Goal: Task Accomplishment & Management: Manage account settings

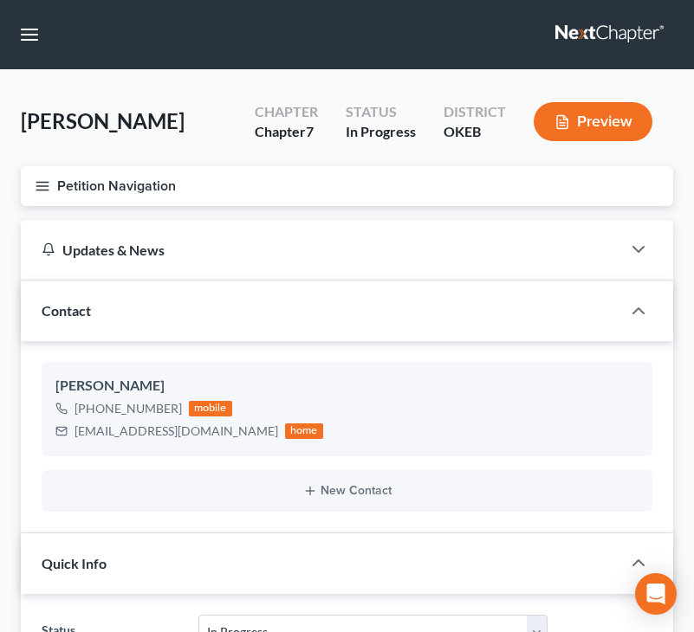
select select "4"
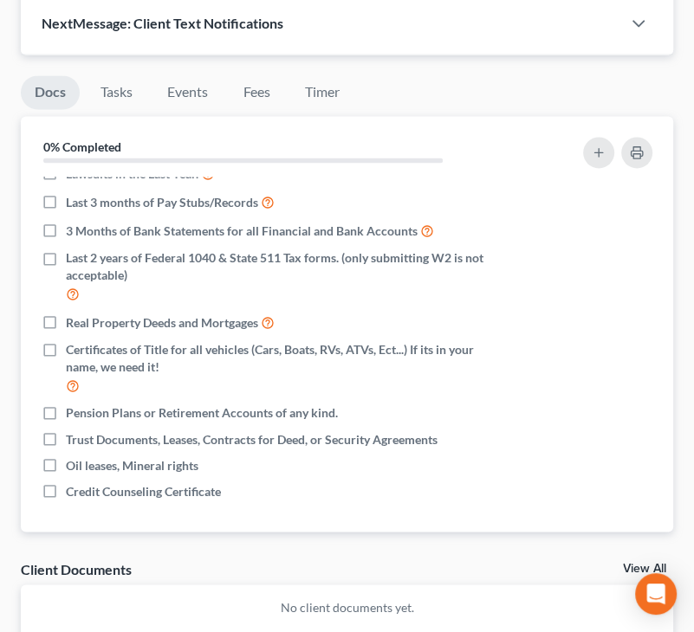
scroll to position [1313, 0]
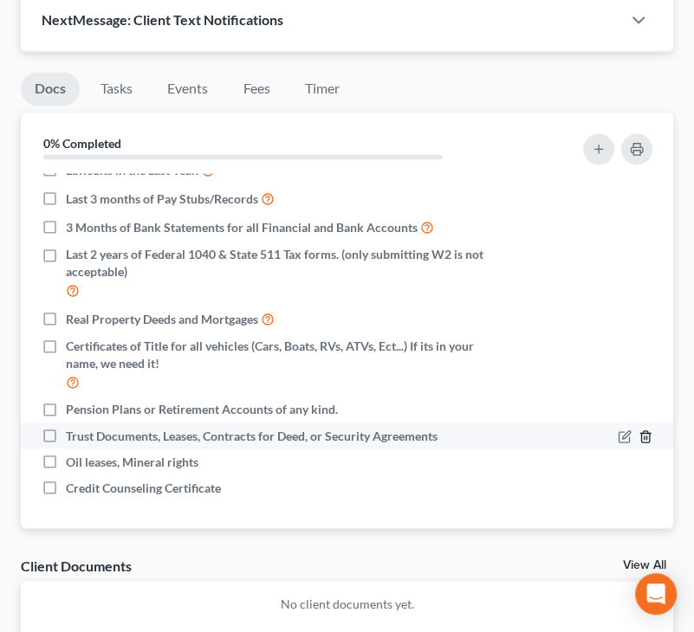
click at [638, 429] on icon "button" at bounding box center [645, 436] width 14 height 14
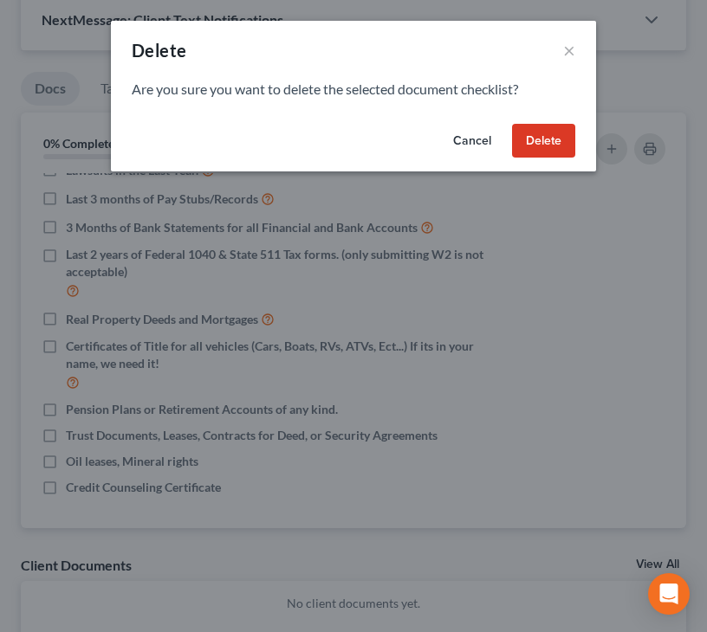
click at [529, 135] on button "Delete" at bounding box center [543, 141] width 63 height 35
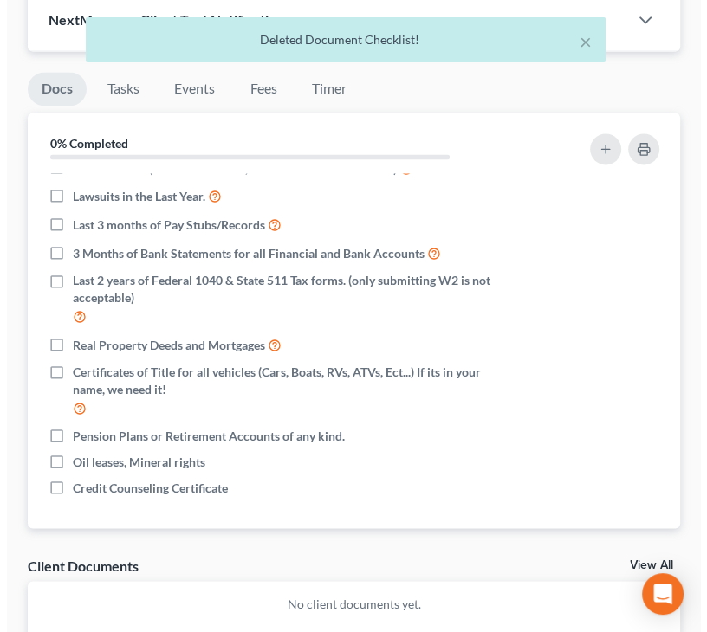
scroll to position [102, 0]
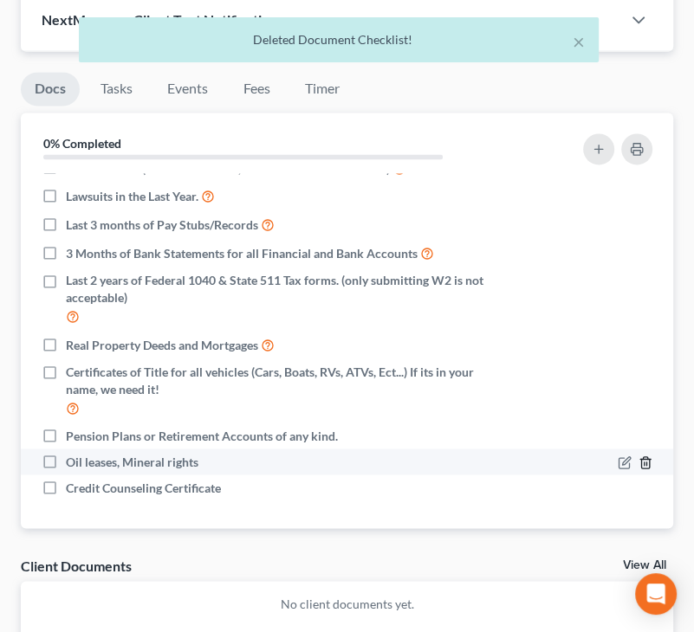
click at [638, 459] on icon "button" at bounding box center [645, 462] width 14 height 14
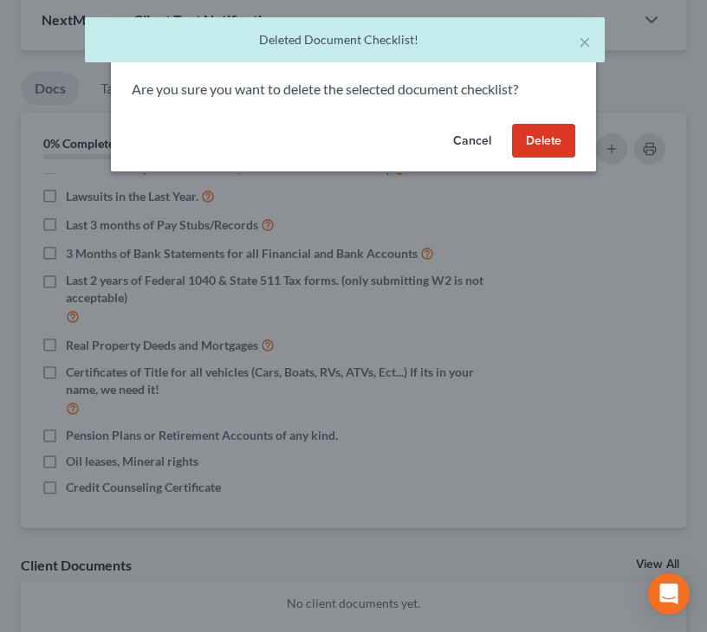
click at [532, 145] on button "Delete" at bounding box center [543, 141] width 63 height 35
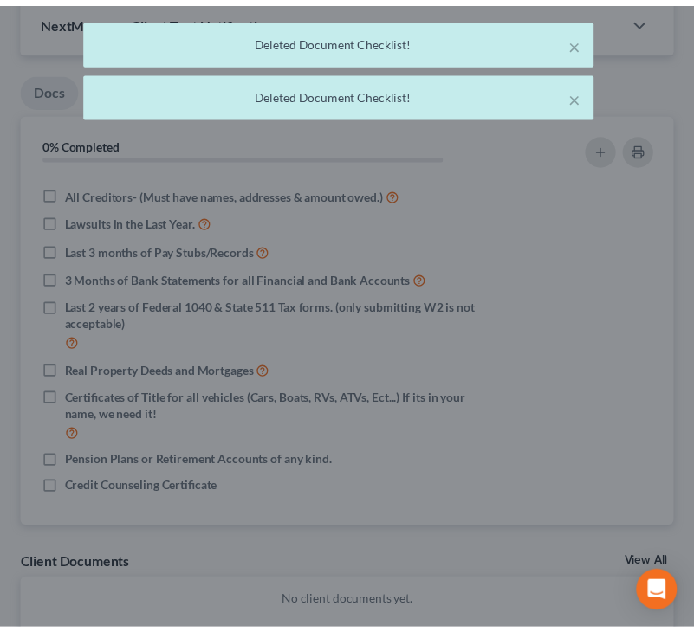
scroll to position [76, 0]
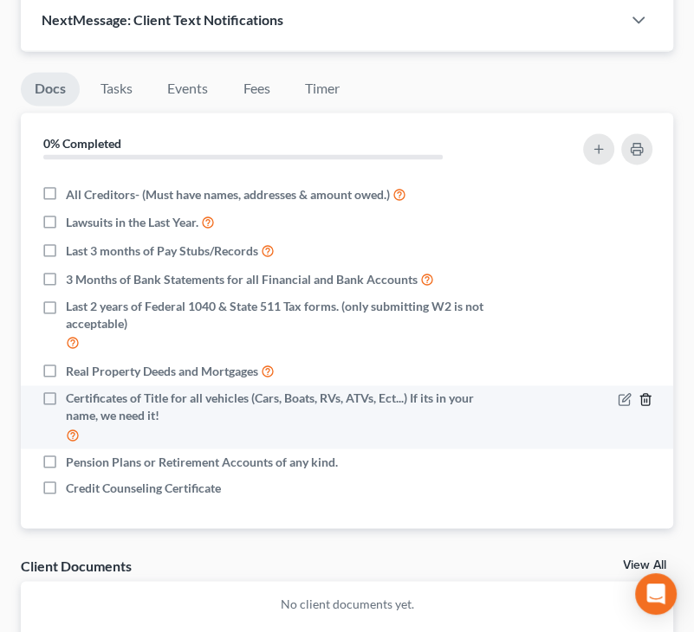
click at [638, 393] on icon "button" at bounding box center [645, 399] width 14 height 14
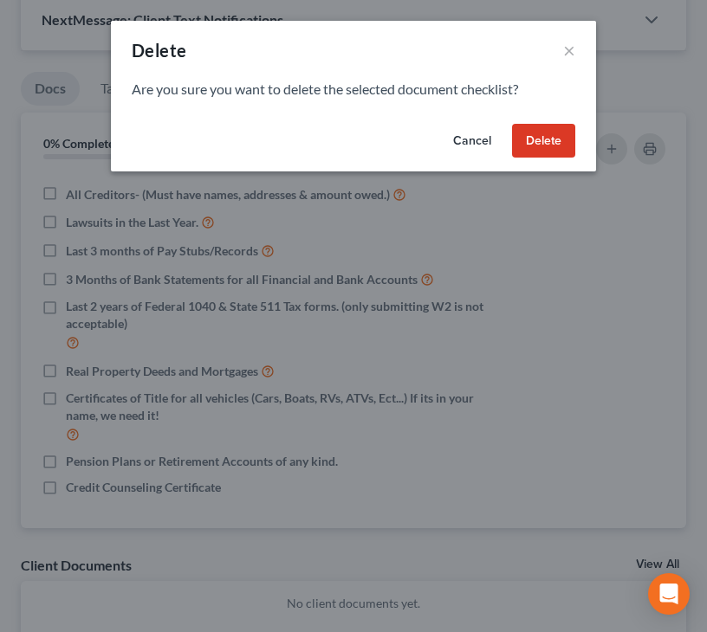
click at [544, 150] on button "Delete" at bounding box center [543, 141] width 63 height 35
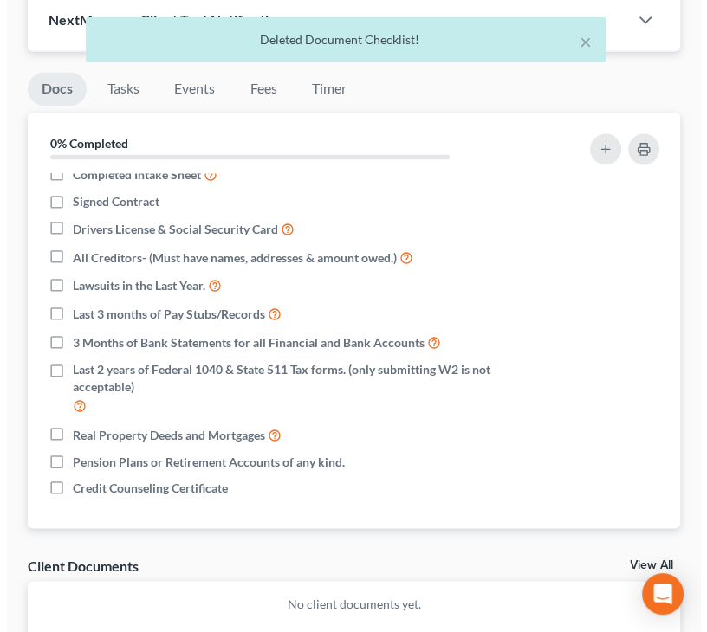
scroll to position [13, 0]
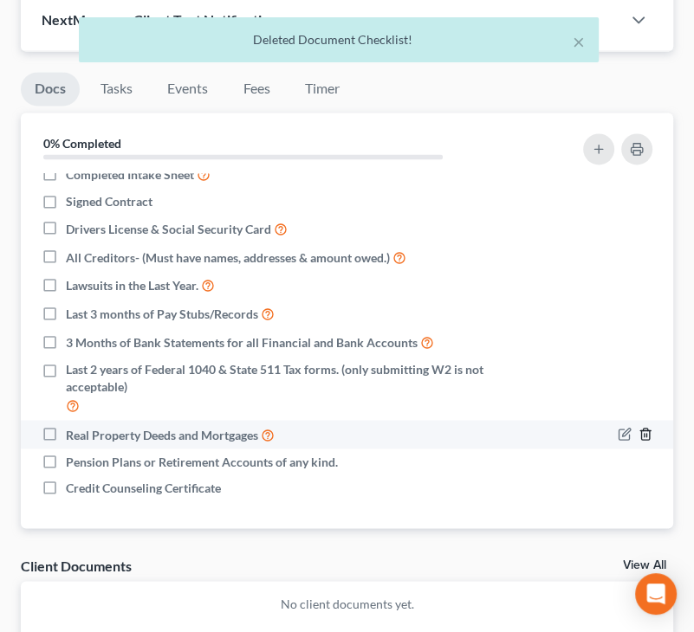
click at [638, 427] on icon "button" at bounding box center [645, 434] width 14 height 14
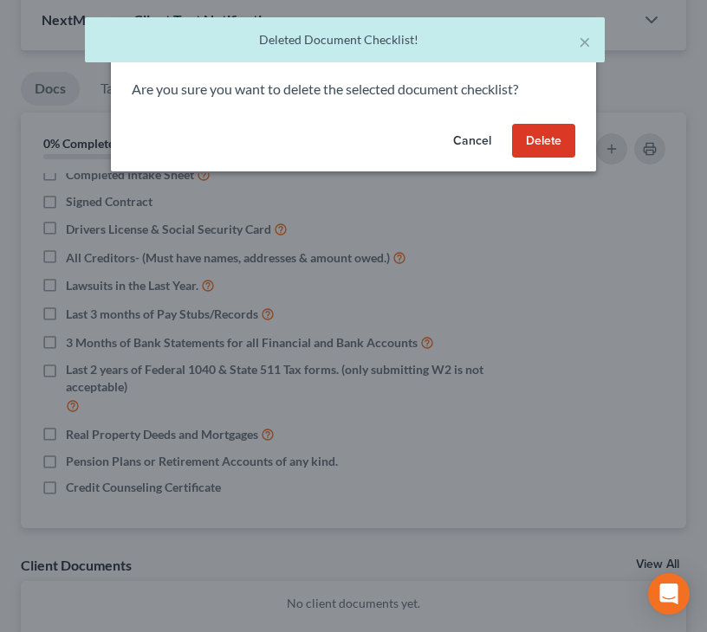
click at [541, 147] on button "Delete" at bounding box center [543, 141] width 63 height 35
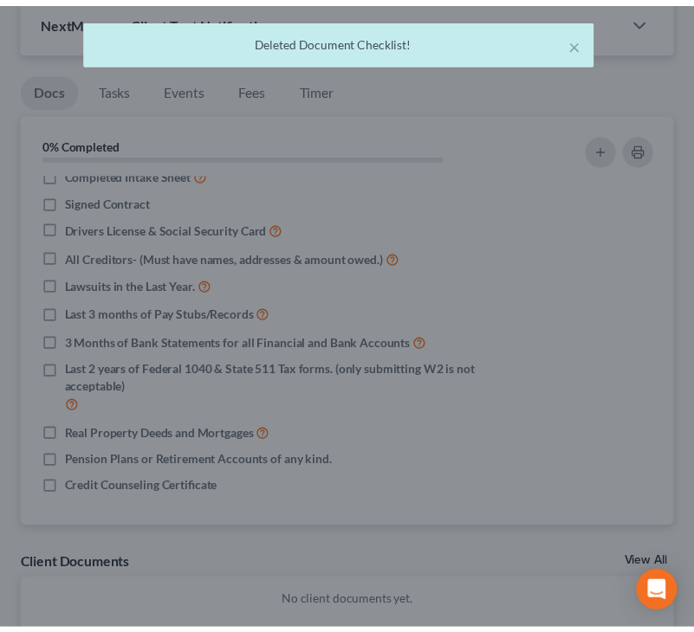
scroll to position [0, 0]
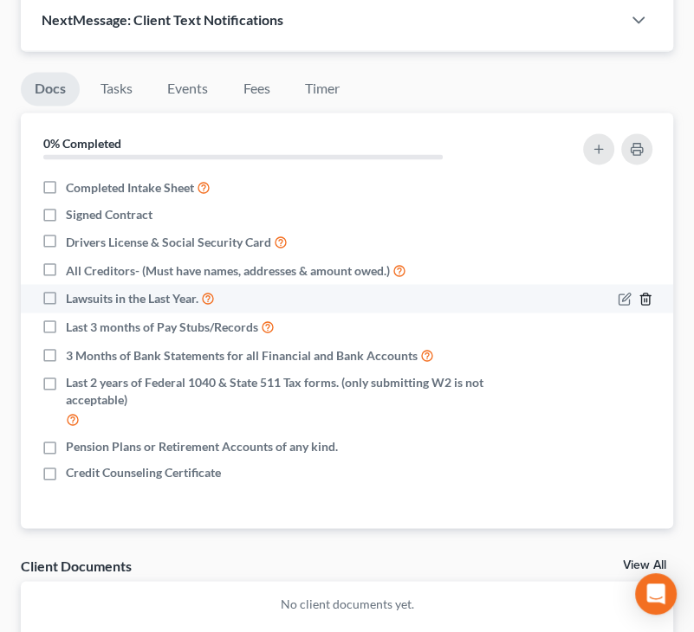
click at [642, 295] on icon "button" at bounding box center [645, 299] width 14 height 14
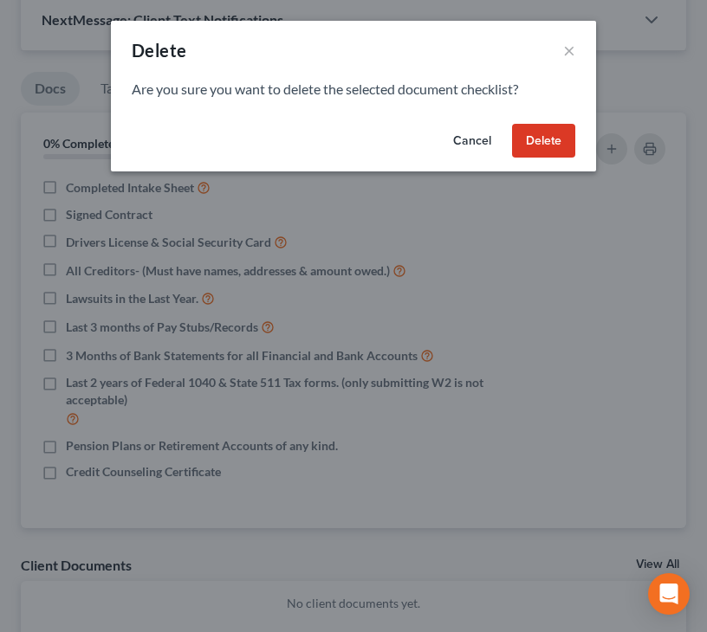
click at [523, 136] on button "Delete" at bounding box center [543, 141] width 63 height 35
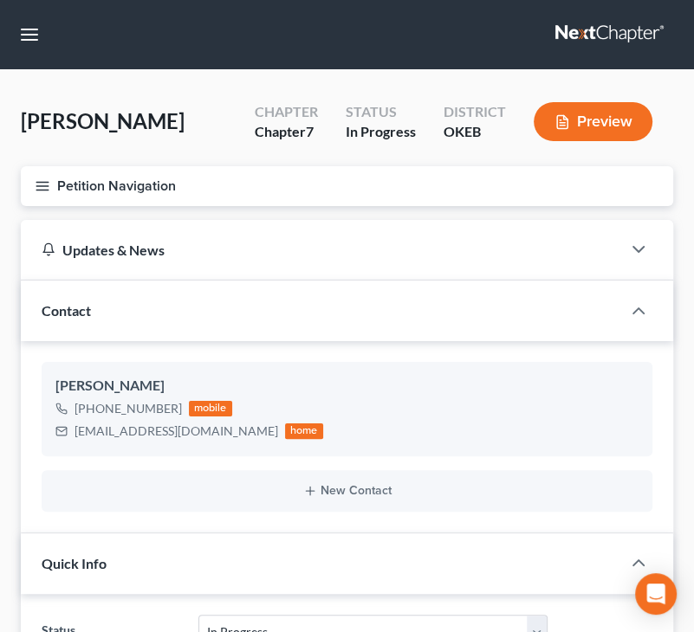
click at [199, 314] on div "Contact" at bounding box center [321, 311] width 600 height 60
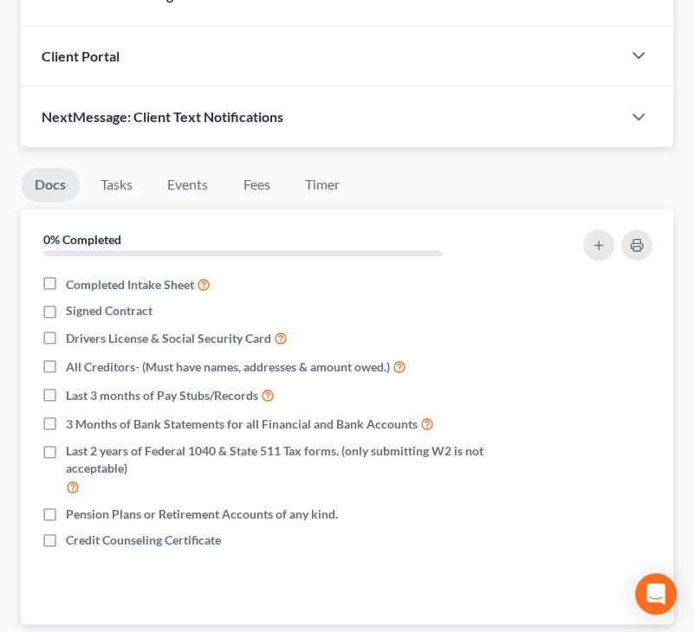
scroll to position [1025, 0]
click at [370, 229] on div "0% Completed" at bounding box center [243, 238] width 417 height 33
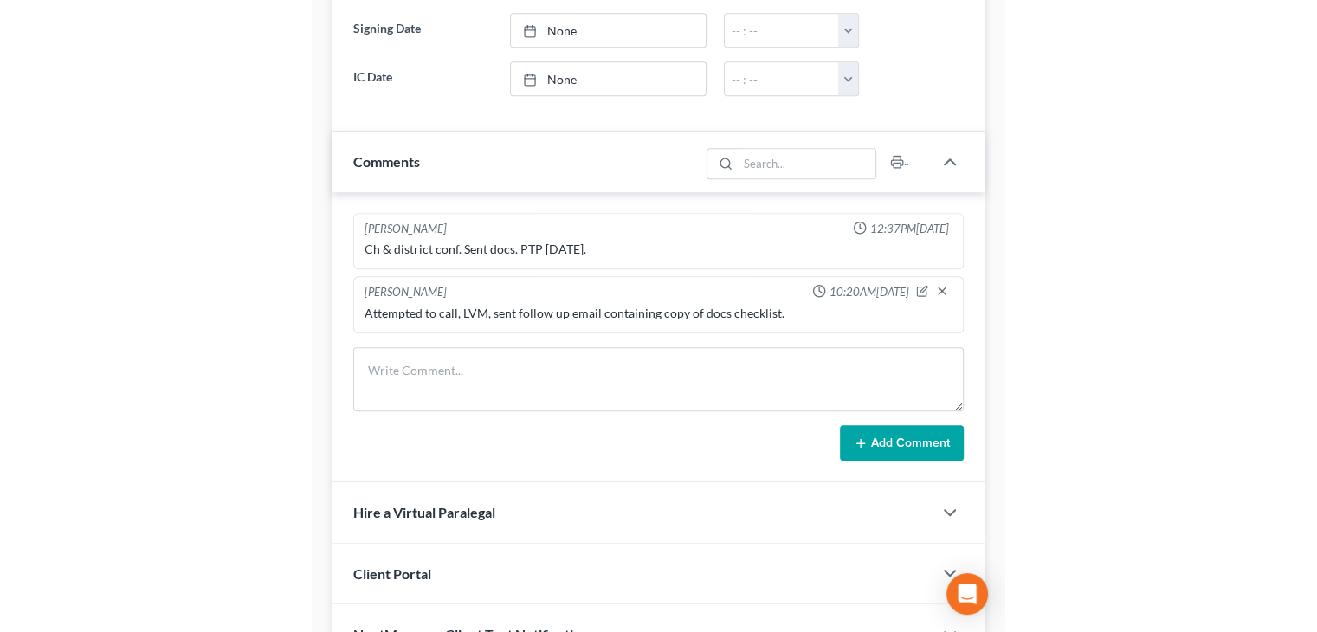
scroll to position [493, 0]
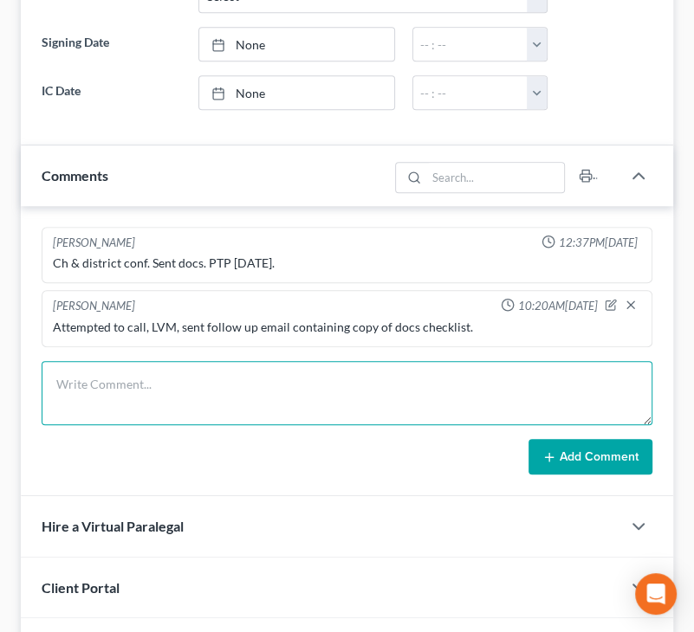
click at [191, 361] on textarea at bounding box center [347, 393] width 610 height 64
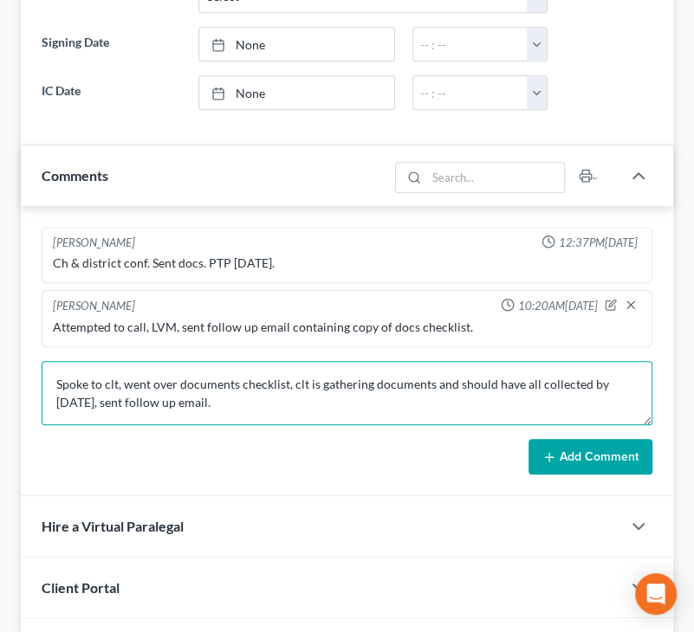
type textarea "Spoke to clt, went over documents checklist, clt is gathering documents and sho…"
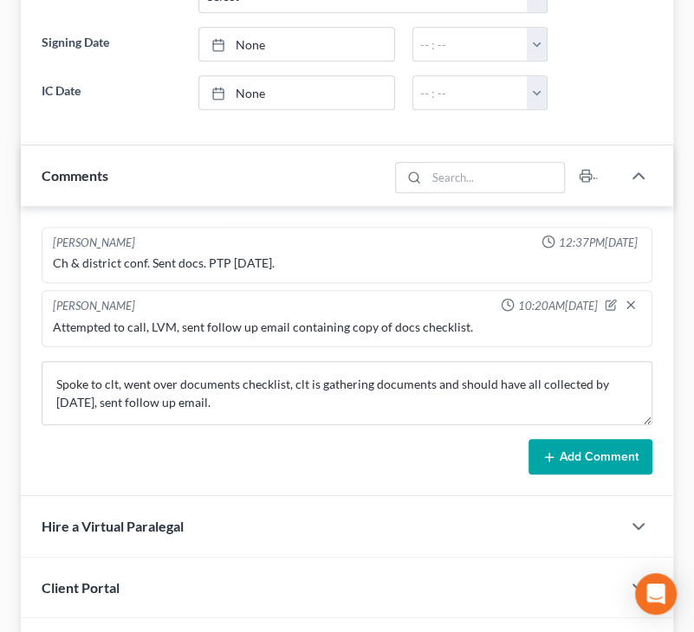
click at [547, 450] on icon at bounding box center [549, 457] width 14 height 14
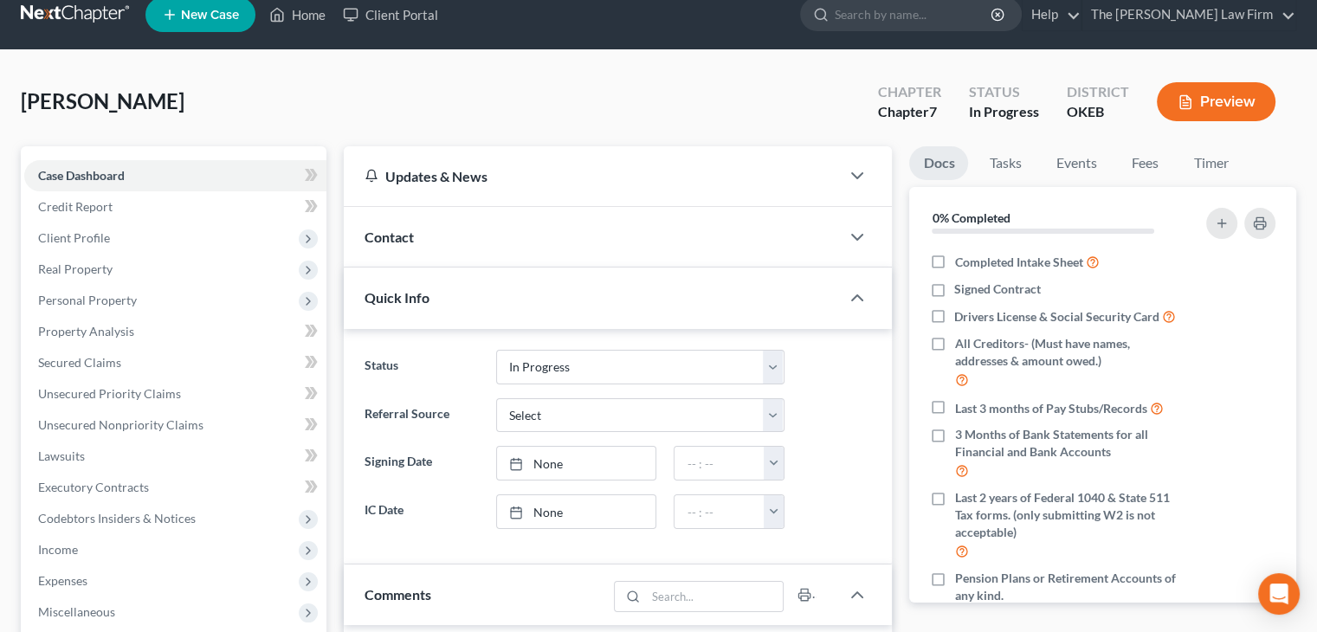
scroll to position [0, 0]
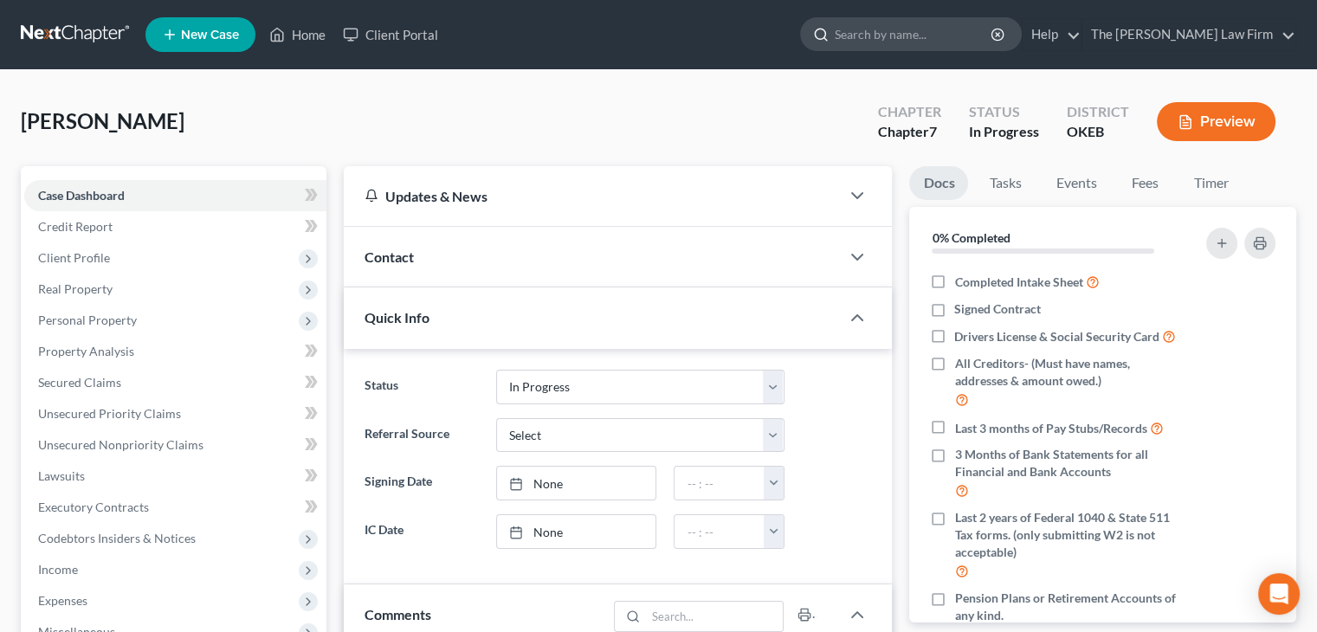
click at [693, 42] on input "search" at bounding box center [914, 34] width 158 height 32
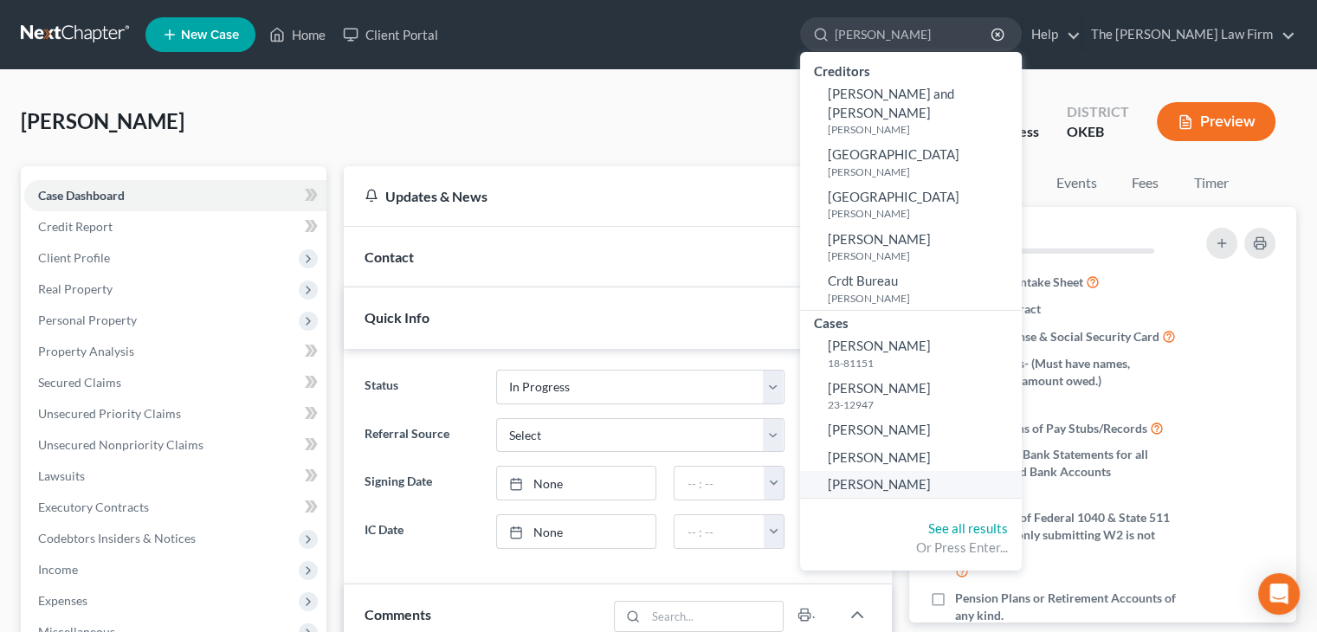
type input "[PERSON_NAME]"
click at [693, 476] on span "[PERSON_NAME]" at bounding box center [879, 484] width 103 height 16
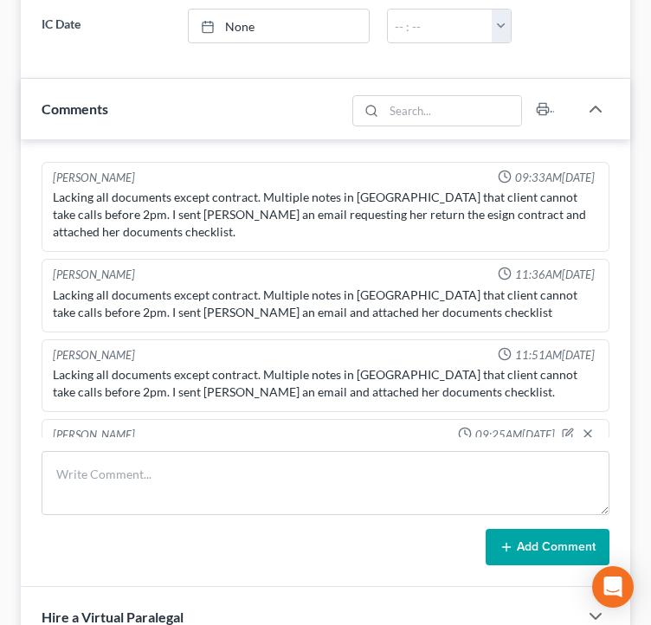
scroll to position [779, 0]
